Goal: Task Accomplishment & Management: Use online tool/utility

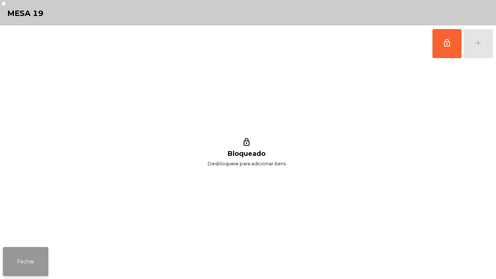
click at [43, 249] on button "Fechar" at bounding box center [25, 261] width 45 height 29
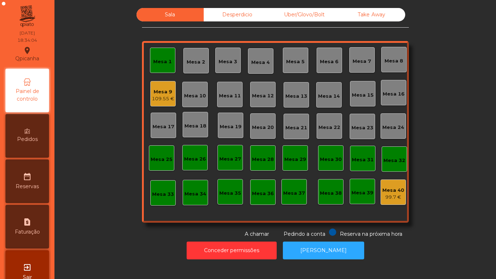
click at [170, 60] on div "Mesa 1" at bounding box center [162, 60] width 25 height 25
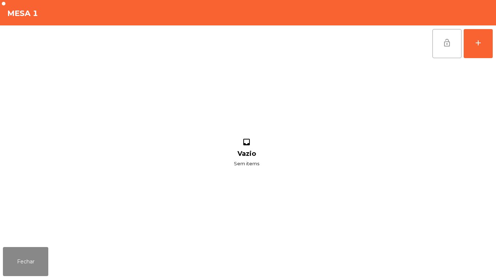
click at [443, 43] on span "lock_open" at bounding box center [447, 43] width 9 height 9
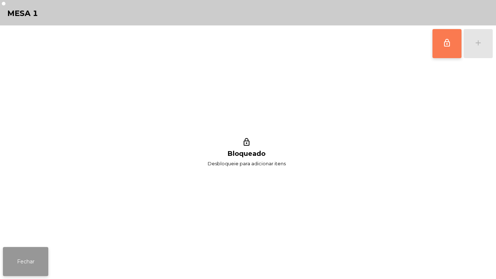
click at [36, 261] on button "Fechar" at bounding box center [25, 261] width 45 height 29
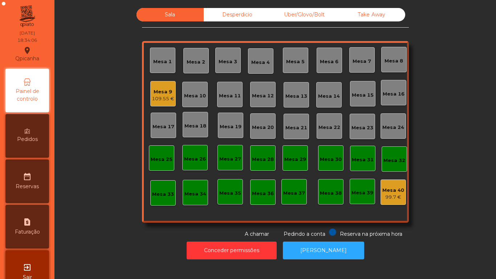
click at [169, 101] on div "109.55 €" at bounding box center [163, 98] width 23 height 7
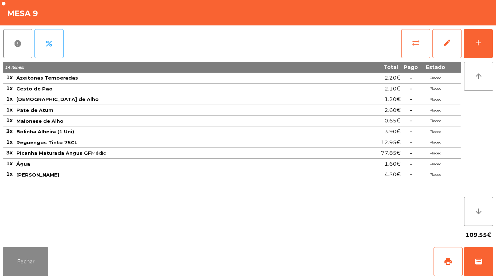
click at [406, 50] on button "sync_alt" at bounding box center [416, 43] width 29 height 29
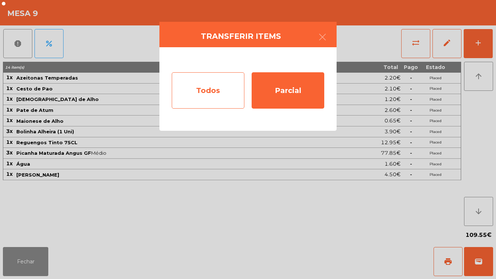
click at [210, 100] on div "Todos" at bounding box center [208, 90] width 73 height 36
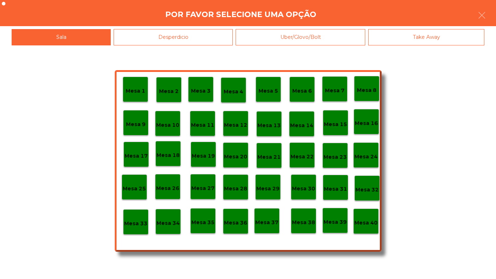
click at [334, 219] on p "Mesa 39" at bounding box center [335, 222] width 23 height 8
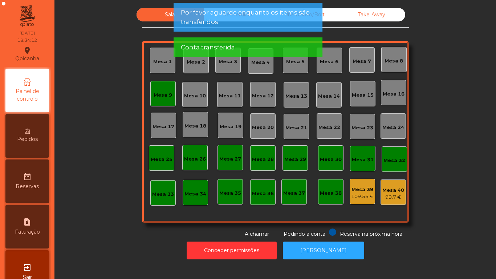
click at [169, 102] on div "Mesa 9" at bounding box center [162, 93] width 25 height 25
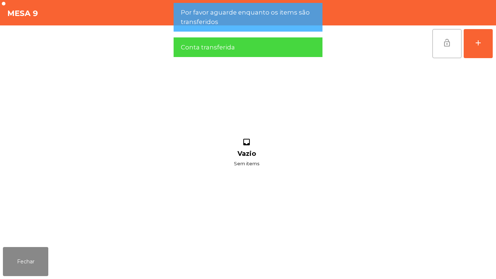
click at [436, 55] on button "lock_open" at bounding box center [447, 43] width 29 height 29
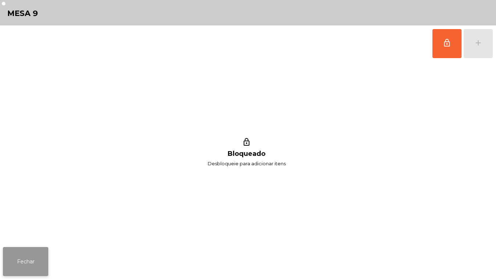
click at [33, 253] on button "Fechar" at bounding box center [25, 261] width 45 height 29
